Goal: Find contact information: Find contact information

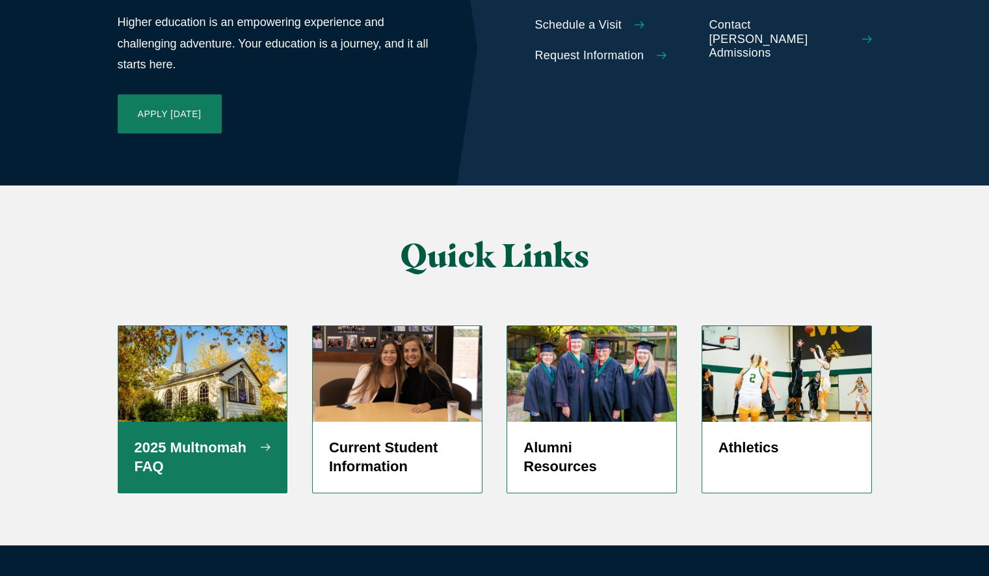
scroll to position [3112, 0]
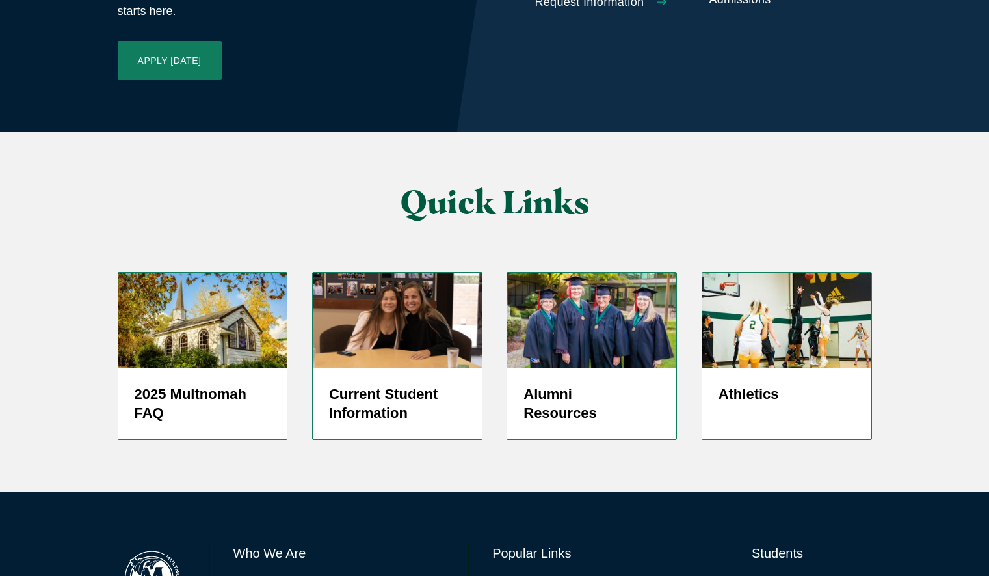
click at [513, 574] on link "Directory" at bounding box center [513, 583] width 42 height 19
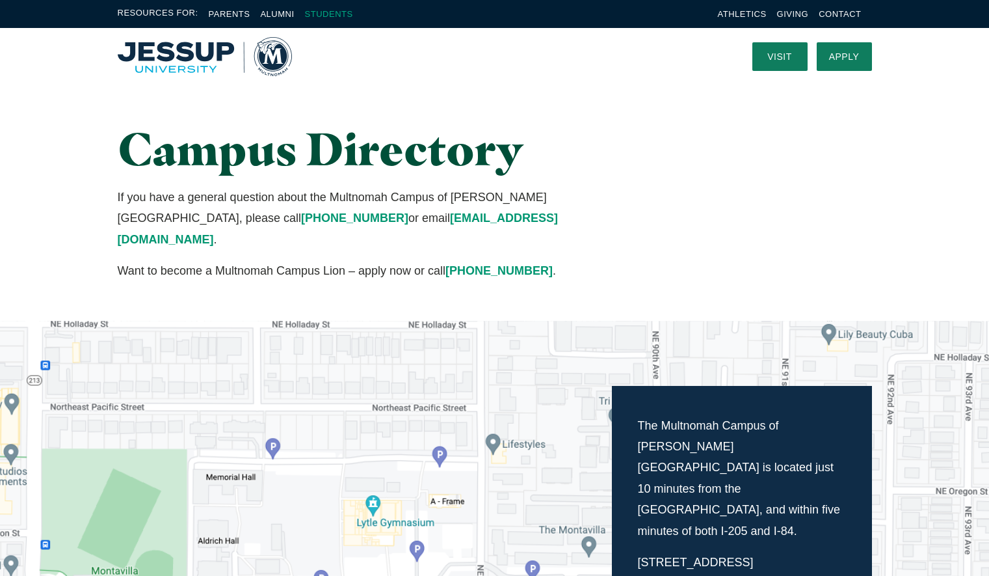
click at [319, 15] on link "Students" at bounding box center [329, 14] width 48 height 10
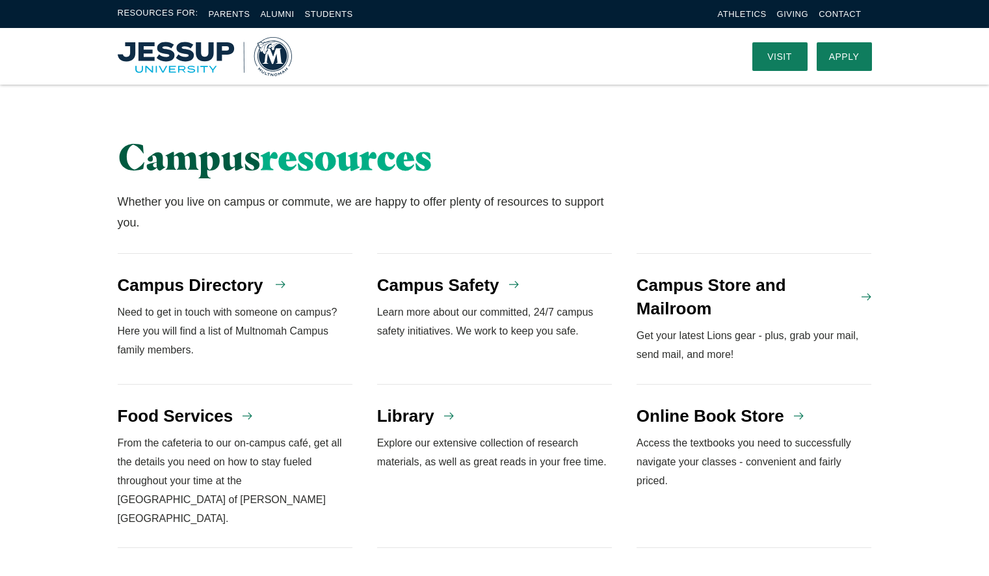
scroll to position [911, 0]
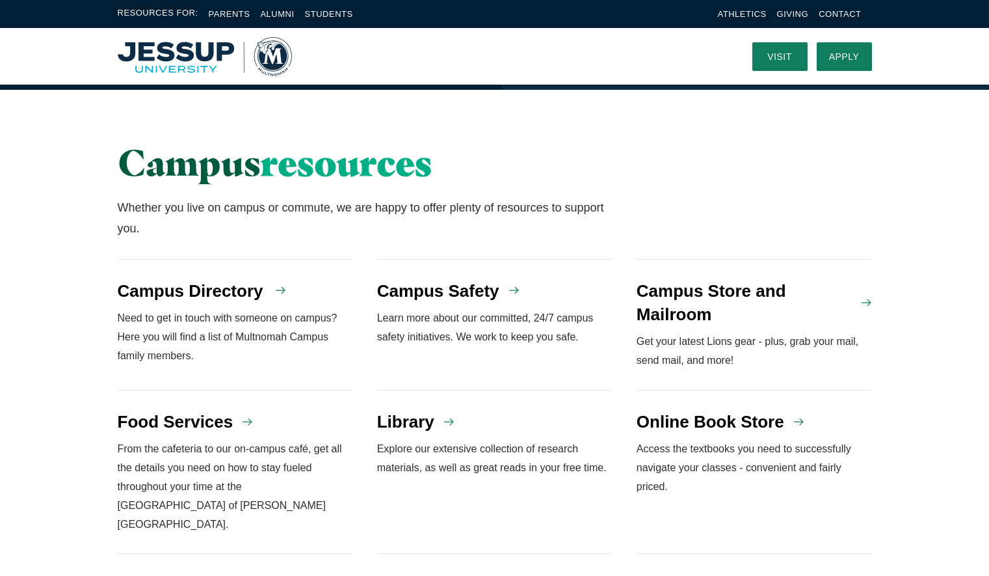
click at [188, 279] on h4 "Campus Directory" at bounding box center [191, 290] width 146 height 23
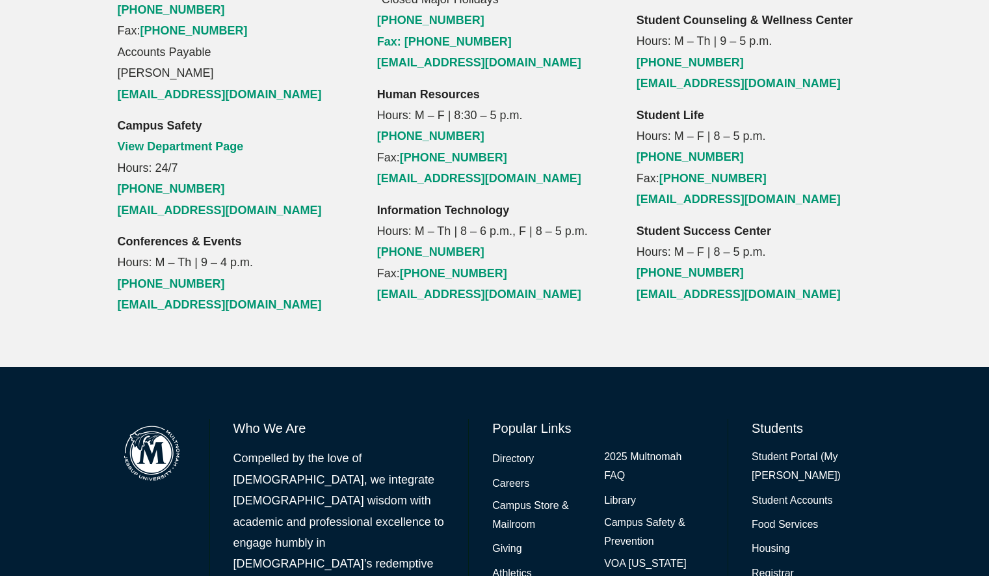
scroll to position [1574, 0]
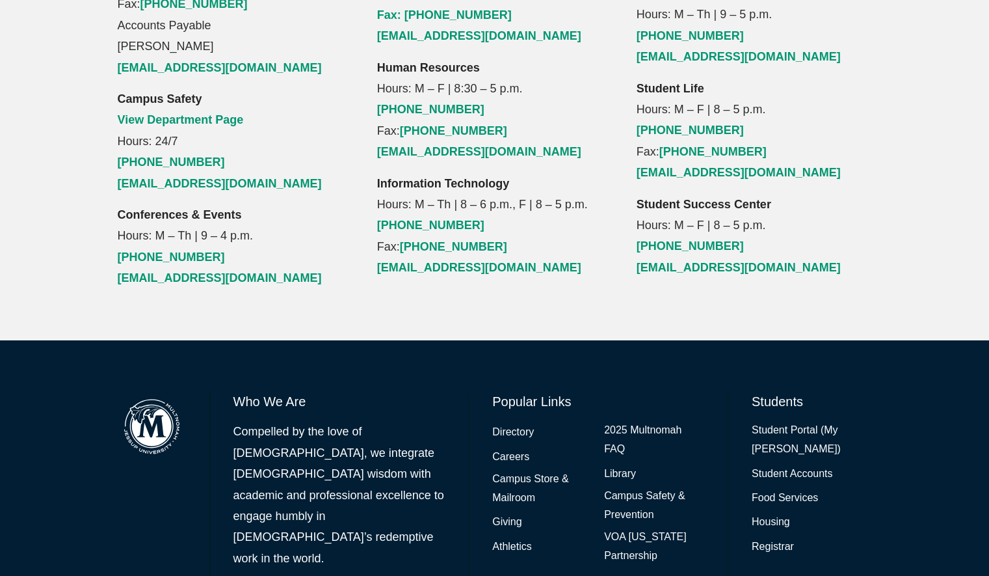
click at [261, 392] on h6 "Who We Are" at bounding box center [340, 401] width 212 height 18
click at [274, 392] on h6 "Who We Are" at bounding box center [340, 401] width 212 height 18
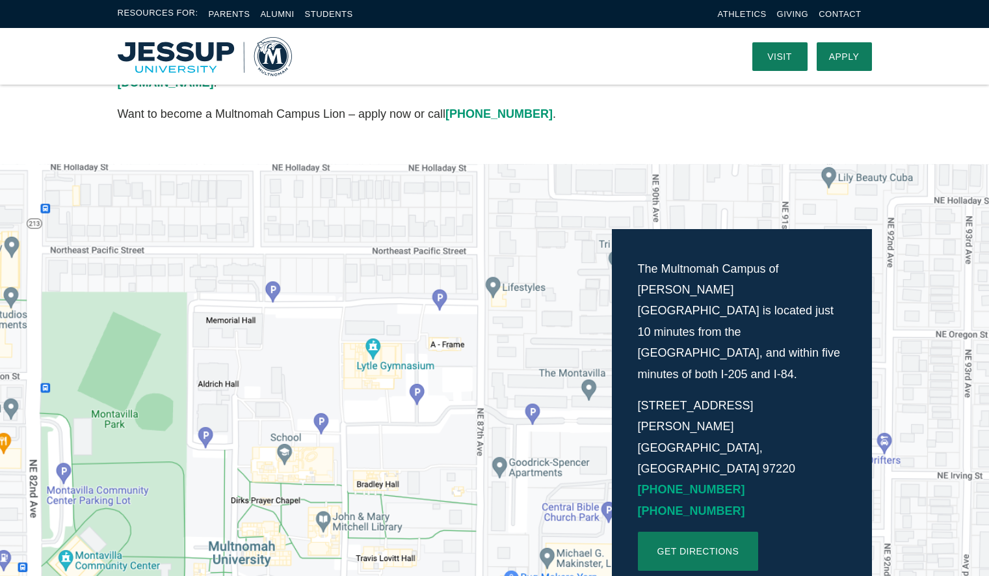
scroll to position [0, 0]
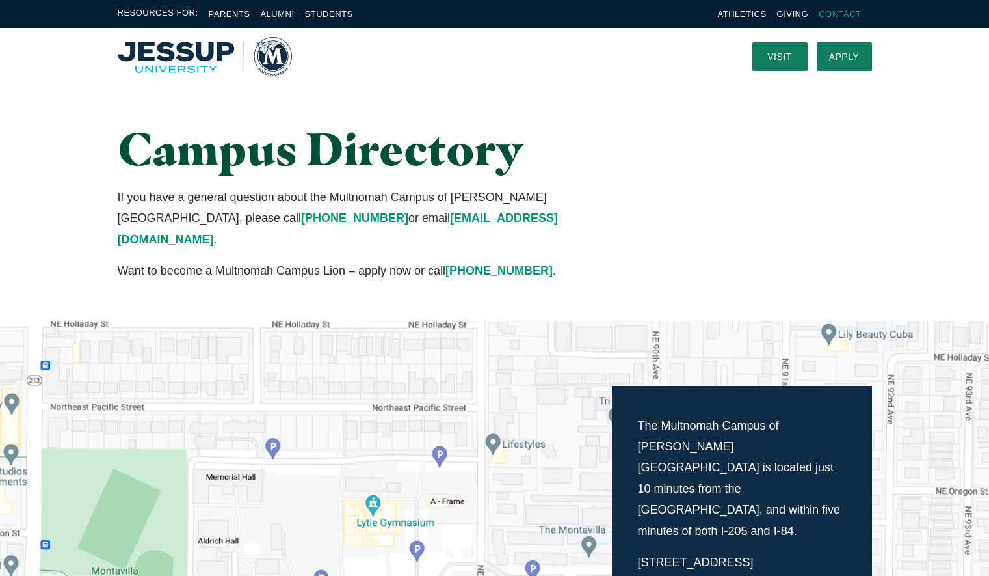
click at [835, 12] on link "Contact" at bounding box center [840, 14] width 42 height 10
click at [271, 10] on link "Alumni" at bounding box center [277, 14] width 34 height 10
